Goal: Find specific page/section: Find specific page/section

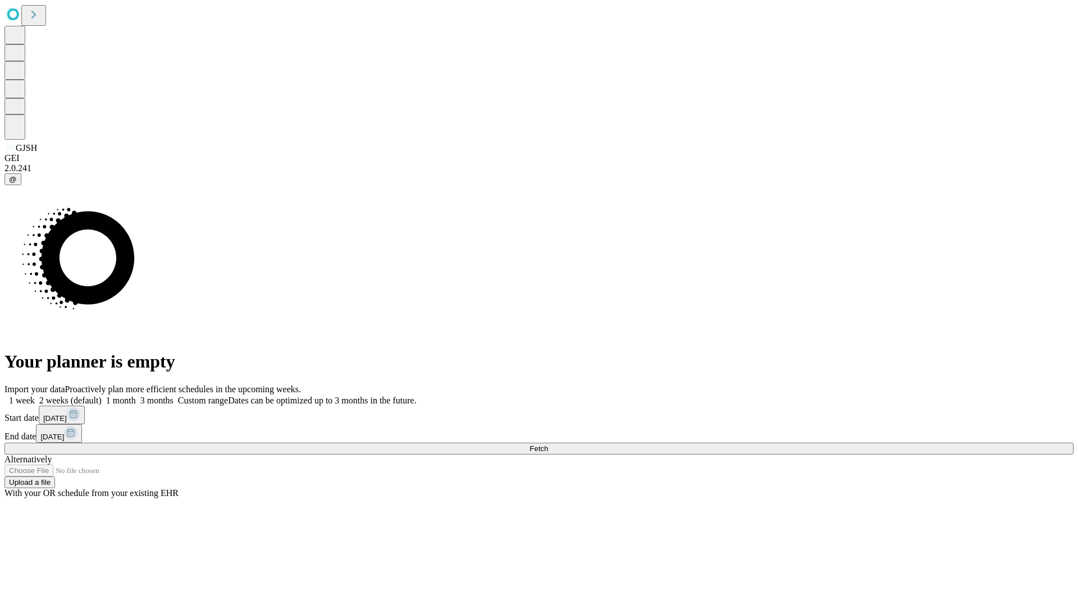
click at [548, 445] on span "Fetch" at bounding box center [538, 449] width 19 height 8
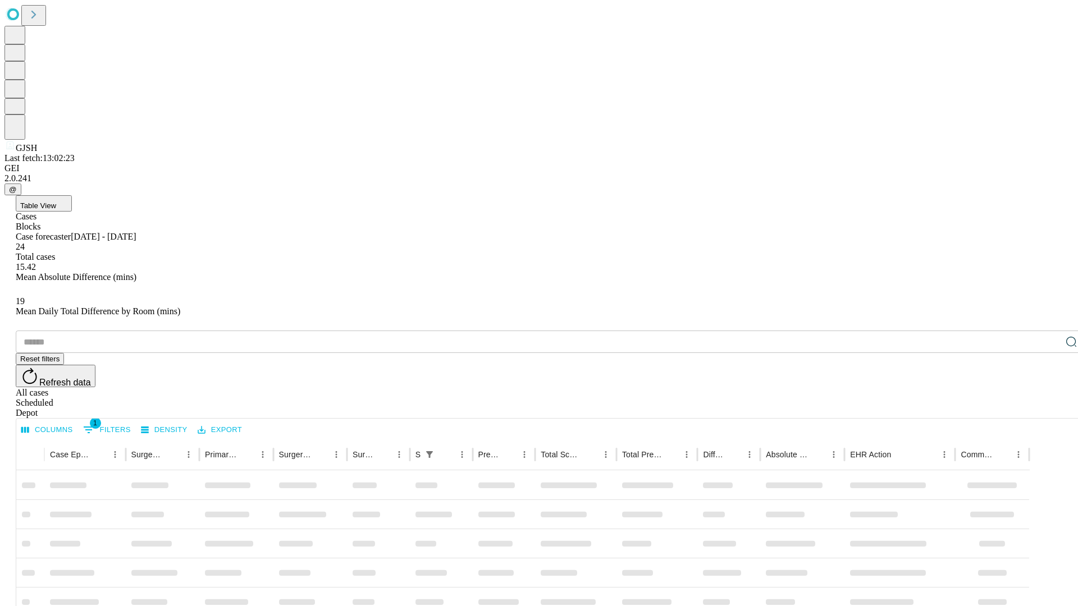
click at [1049, 408] on div "Depot" at bounding box center [550, 413] width 1069 height 10
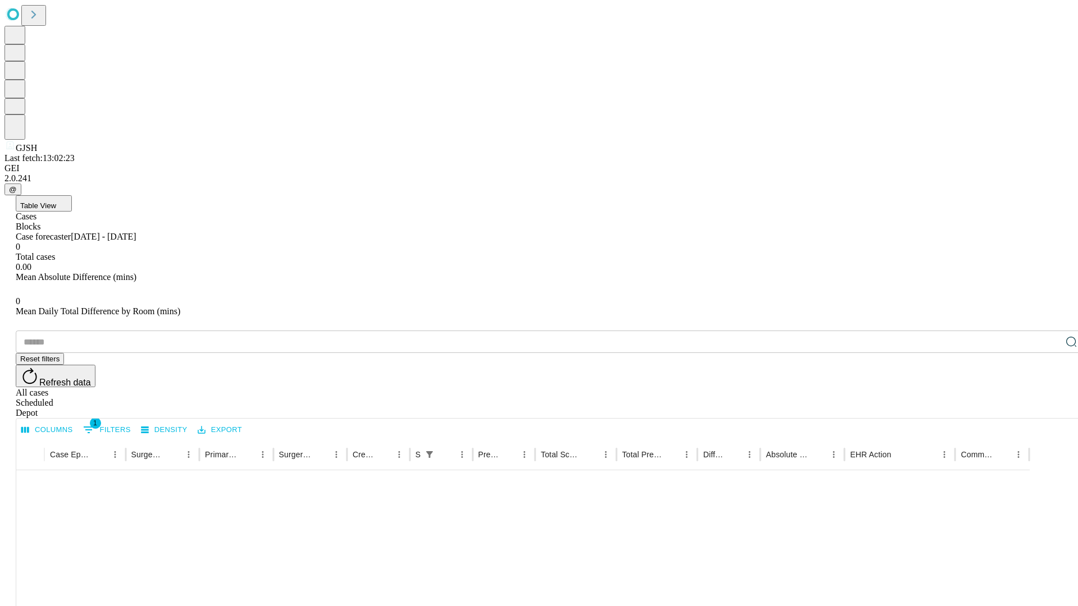
click at [957, 388] on div "All cases" at bounding box center [550, 393] width 1069 height 10
